Goal: Task Accomplishment & Management: Use online tool/utility

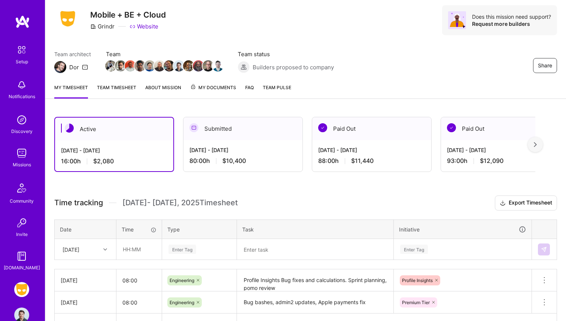
scroll to position [70, 0]
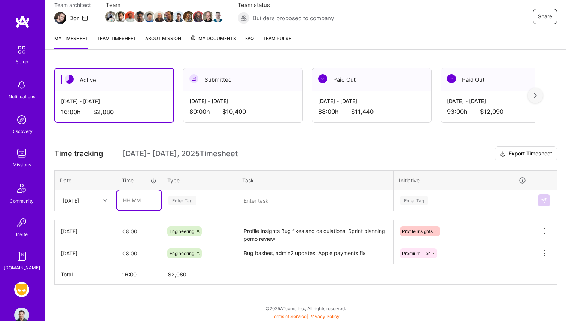
click at [134, 196] on input "text" at bounding box center [139, 200] width 45 height 20
type input "08:00"
click at [193, 205] on div "Enter Tag" at bounding box center [199, 199] width 74 height 19
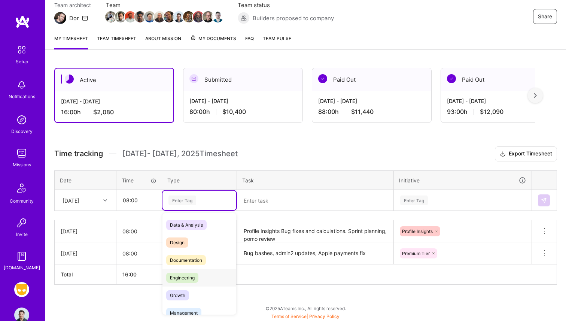
click at [184, 280] on span "Engineering" at bounding box center [182, 277] width 32 height 10
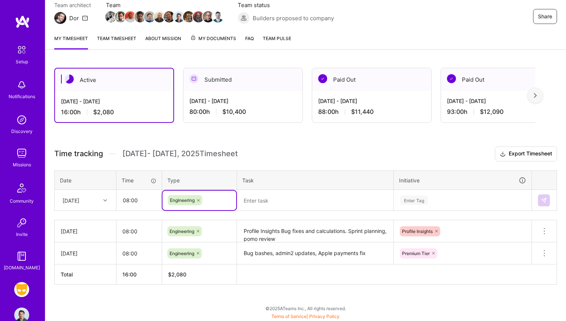
click at [266, 208] on textarea at bounding box center [315, 199] width 155 height 19
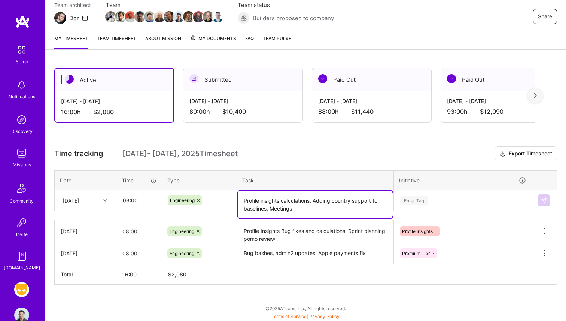
type textarea "Profile insights calculations. Adding country support for baselines. Meetings"
click at [449, 204] on div "Enter Tag" at bounding box center [462, 199] width 137 height 19
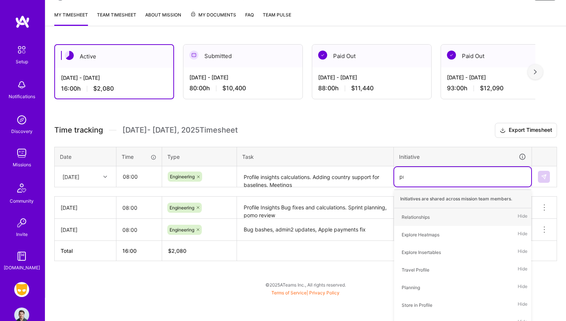
type input "prof"
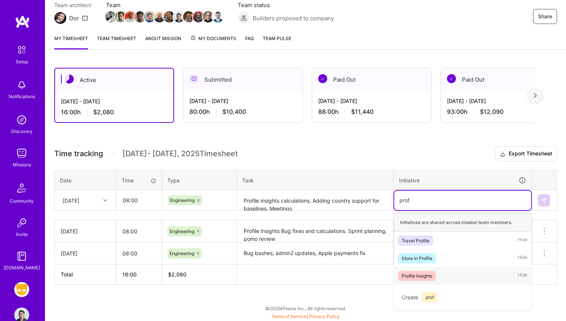
click at [439, 271] on div "Profile Insights Hide" at bounding box center [462, 276] width 137 height 18
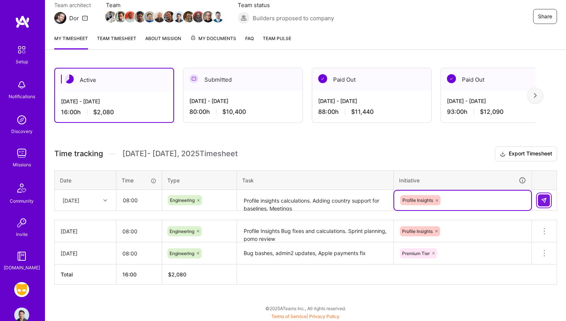
click at [547, 202] on button at bounding box center [544, 200] width 12 height 12
